Goal: Transaction & Acquisition: Obtain resource

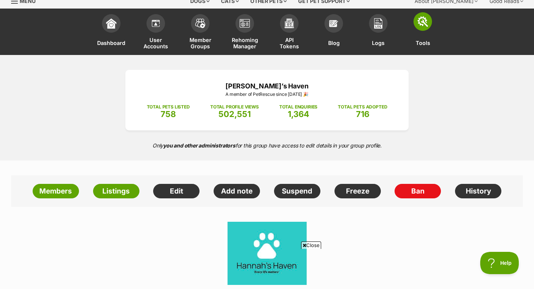
click at [423, 23] on img at bounding box center [423, 21] width 10 height 10
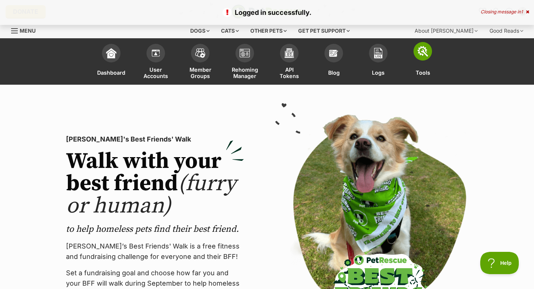
click at [425, 55] on img at bounding box center [423, 51] width 10 height 10
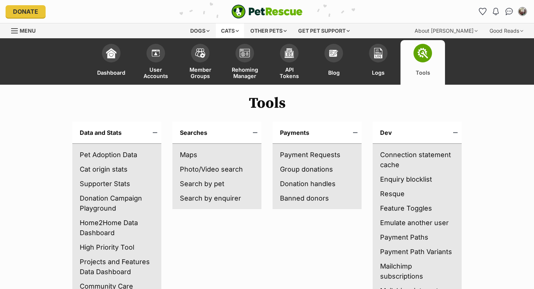
click at [229, 29] on div "Cats" at bounding box center [230, 30] width 28 height 15
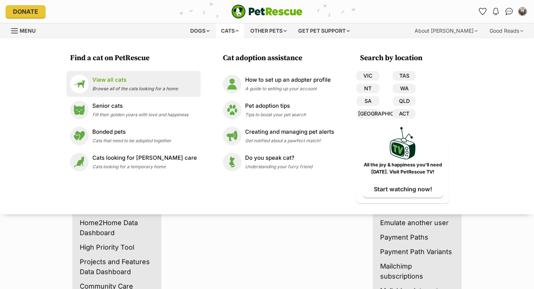
click at [128, 85] on div "View all cats Browse all of the cats looking for a home" at bounding box center [135, 84] width 86 height 16
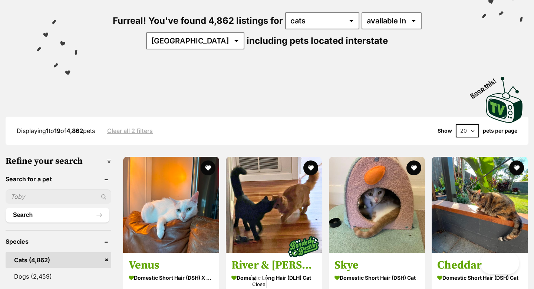
scroll to position [148, 0]
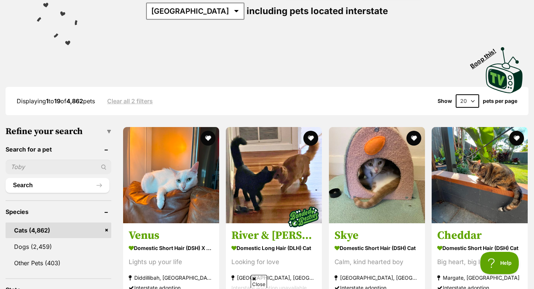
click at [29, 164] on input "text" at bounding box center [59, 167] width 106 height 14
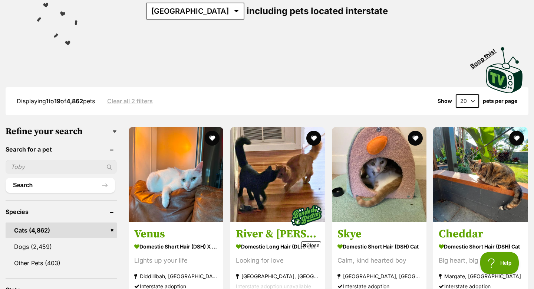
scroll to position [0, 0]
type input "Tommy"
click at [6, 178] on button "Search" at bounding box center [60, 185] width 109 height 15
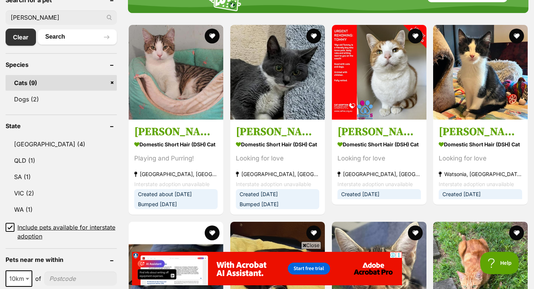
click at [98, 7] on ul "Tommy Clear Search" at bounding box center [61, 24] width 111 height 42
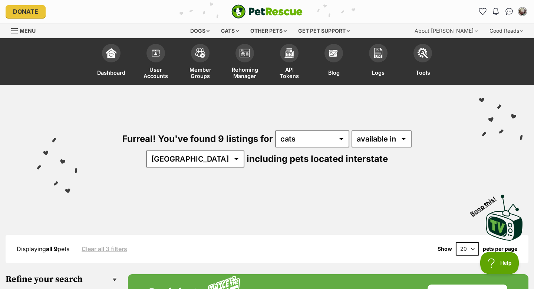
click at [19, 32] on link "Menu" at bounding box center [26, 29] width 30 height 13
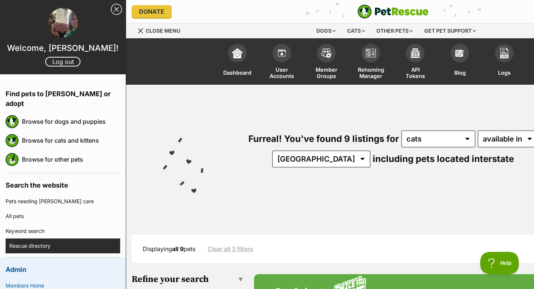
click at [29, 238] on link "Rescue directory" at bounding box center [64, 245] width 111 height 15
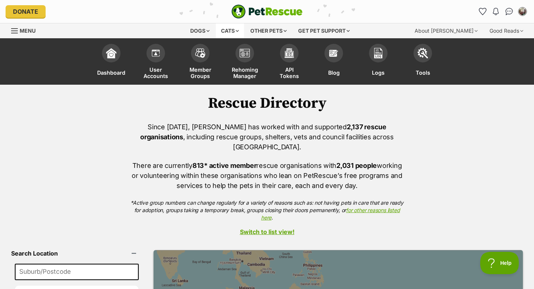
click at [224, 30] on div "Cats" at bounding box center [230, 30] width 28 height 15
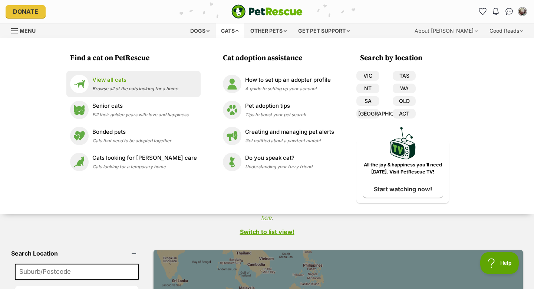
click at [106, 82] on p "View all cats" at bounding box center [135, 80] width 86 height 9
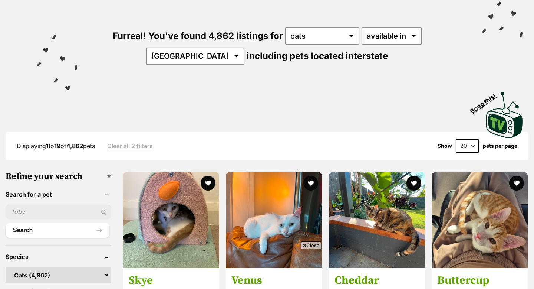
scroll to position [119, 0]
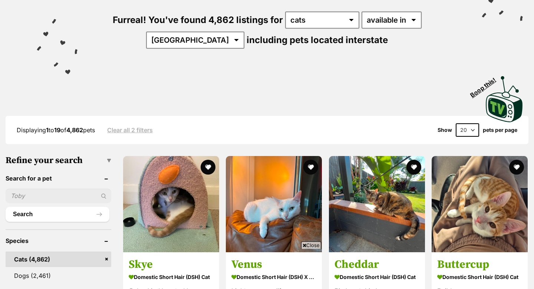
click at [23, 189] on input "text" at bounding box center [59, 196] width 106 height 14
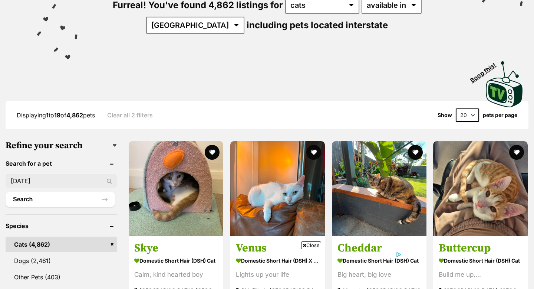
scroll to position [0, 0]
type input "[DATE]"
click at [6, 192] on button "Search" at bounding box center [60, 199] width 109 height 15
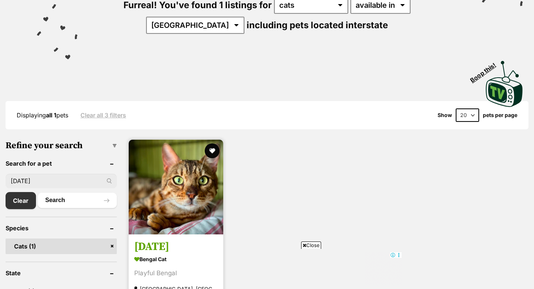
click at [157, 194] on img at bounding box center [176, 187] width 95 height 95
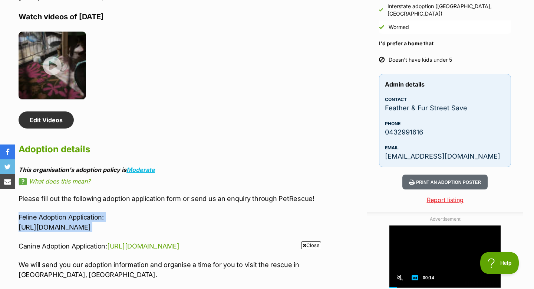
drag, startPoint x: 17, startPoint y: 207, endPoint x: 149, endPoint y: 223, distance: 132.7
click at [149, 223] on div "About Raja Raja is a beautiful young Bengal cat who had a rough start to life. …" at bounding box center [164, 50] width 307 height 703
copy div "Feline Adoption Application: https://forms.gle/DK6JvbqAmU7cFKES6"
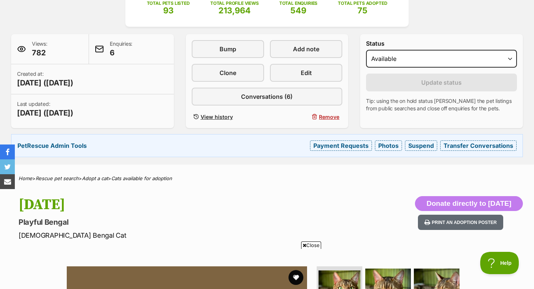
scroll to position [119, 0]
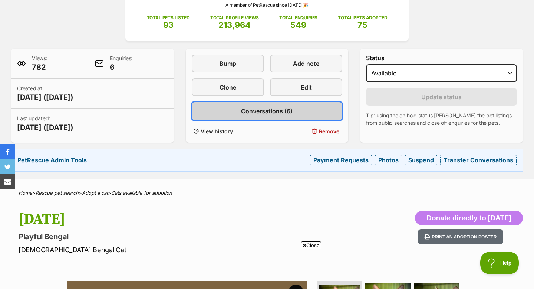
click at [262, 110] on span "Conversations (6)" at bounding box center [267, 111] width 52 height 9
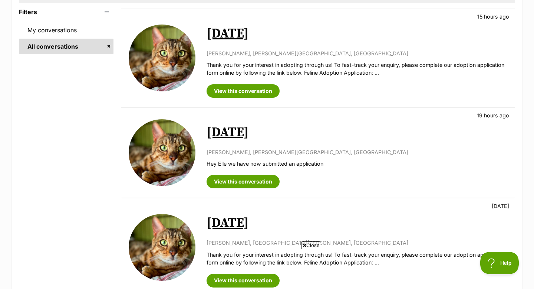
scroll to position [151, 0]
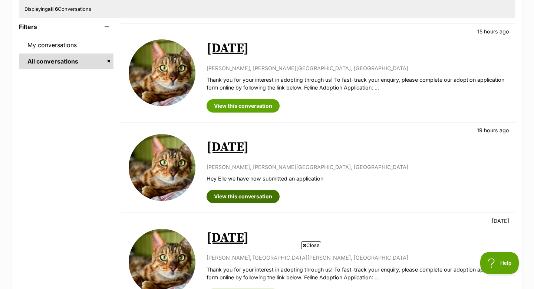
click at [240, 199] on link "View this conversation" at bounding box center [243, 196] width 73 height 13
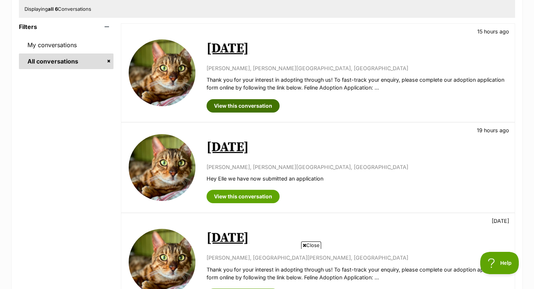
click at [259, 105] on link "View this conversation" at bounding box center [243, 105] width 73 height 13
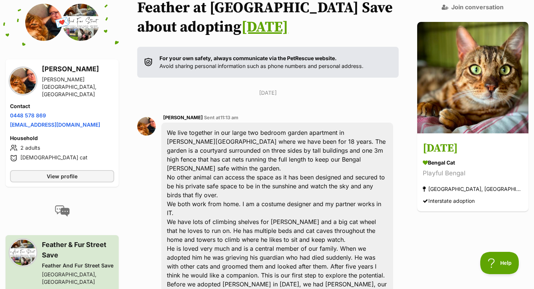
scroll to position [104, 0]
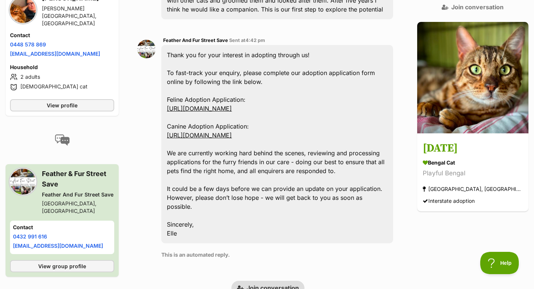
scroll to position [386, 0]
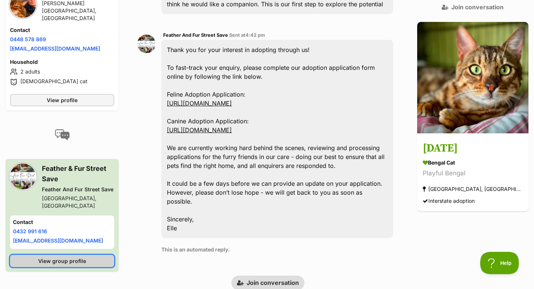
click at [66, 257] on span "View group profile" at bounding box center [62, 261] width 48 height 8
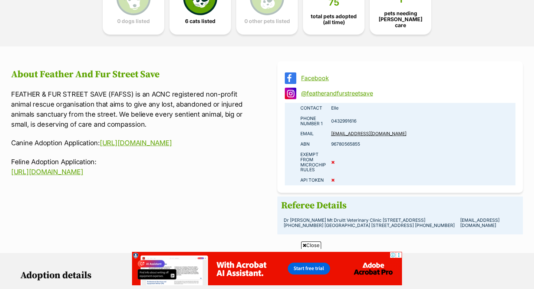
scroll to position [475, 0]
click at [322, 74] on link "Facebook" at bounding box center [407, 77] width 212 height 7
click at [197, 46] on div "Feather And Fur Street Save A member of PetRescue since 2021 🎉 TOTAL PETS LISTE…" at bounding box center [267, 271] width 534 height 1322
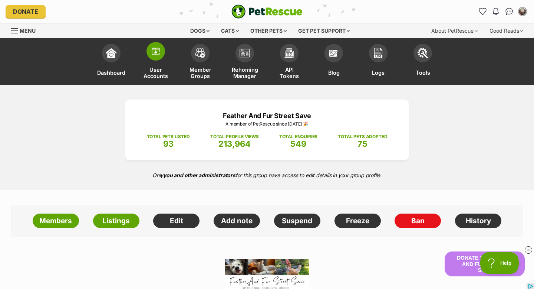
scroll to position [0, 0]
click at [155, 56] on img at bounding box center [156, 51] width 10 height 10
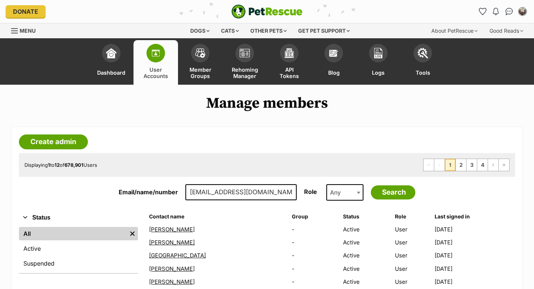
type input "endo1950@hotmail.com"
click at [371, 185] on input "Search" at bounding box center [393, 192] width 45 height 14
